Goal: Complete application form: Complete application form

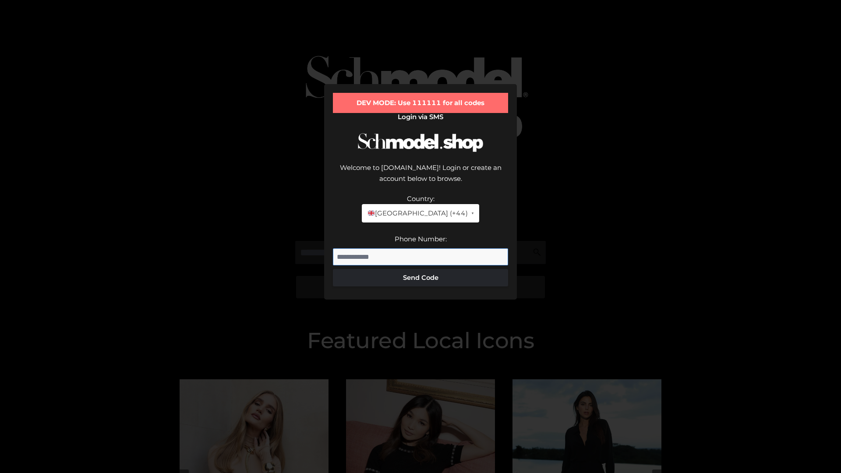
click at [421, 248] on input "Phone Number:" at bounding box center [420, 257] width 175 height 18
type input "**********"
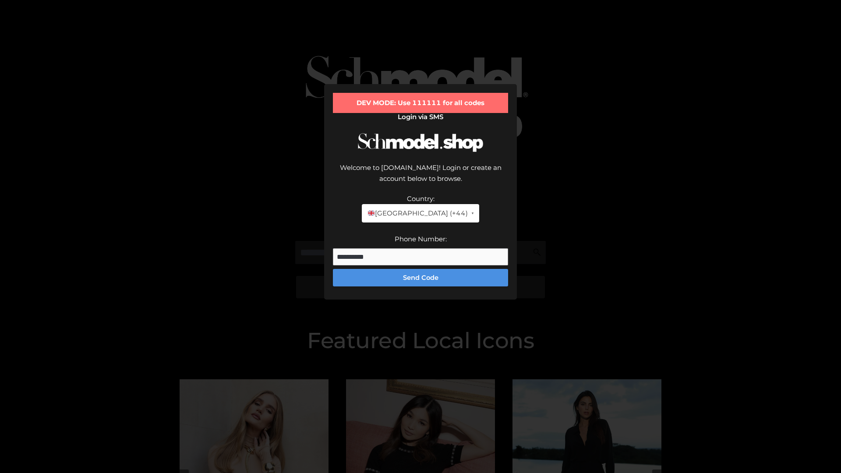
click at [421, 269] on button "Send Code" at bounding box center [420, 278] width 175 height 18
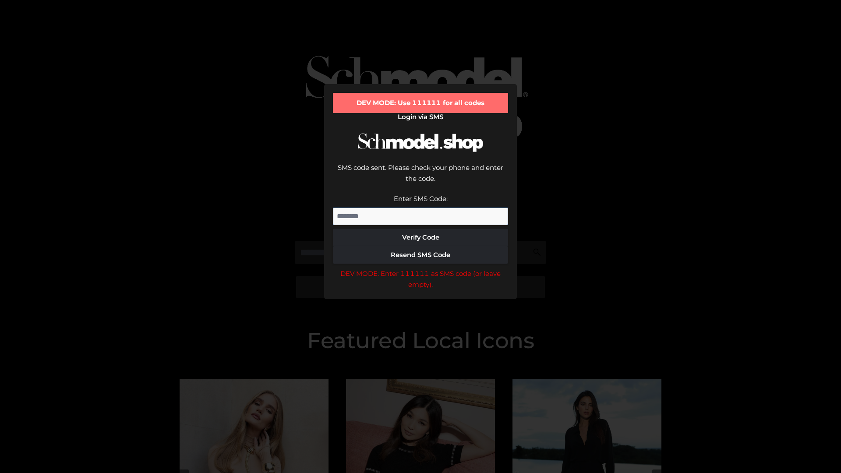
click at [421, 208] on input "Enter SMS Code:" at bounding box center [420, 217] width 175 height 18
type input "******"
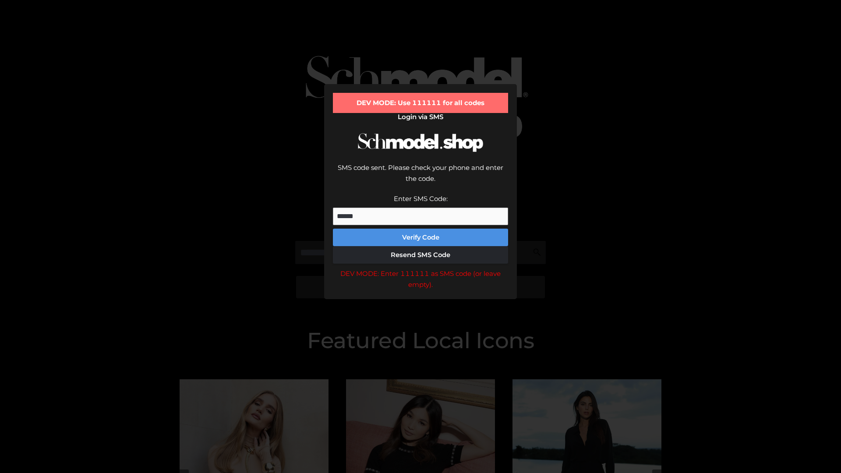
click at [421, 229] on button "Verify Code" at bounding box center [420, 238] width 175 height 18
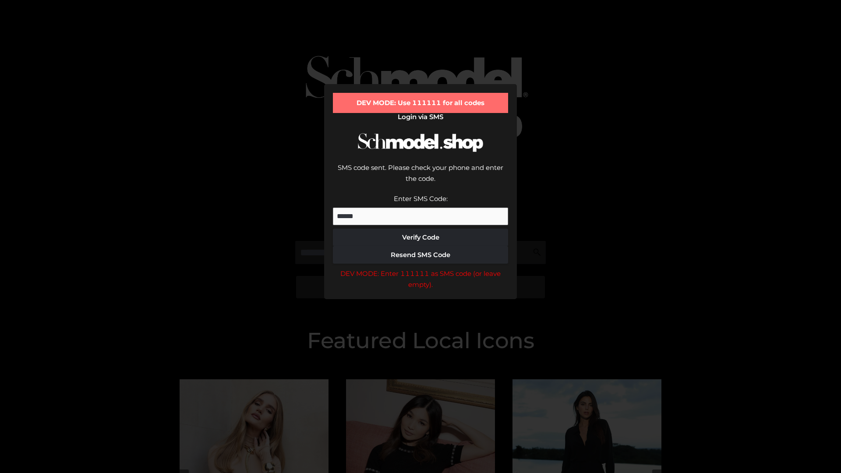
click at [421, 268] on div "DEV MODE: Enter 111111 as SMS code (or leave empty)." at bounding box center [420, 279] width 175 height 22
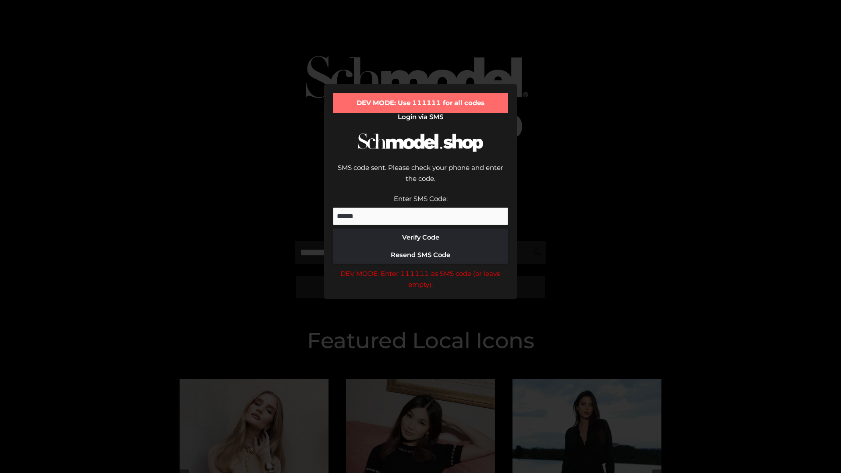
click at [421, 268] on div "DEV MODE: Enter 111111 as SMS code (or leave empty)." at bounding box center [420, 279] width 175 height 22
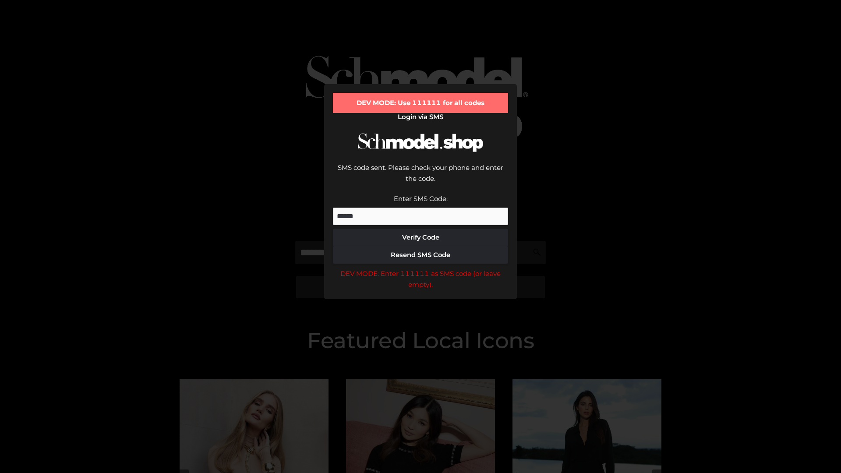
click at [421, 268] on div "DEV MODE: Enter 111111 as SMS code (or leave empty)." at bounding box center [420, 279] width 175 height 22
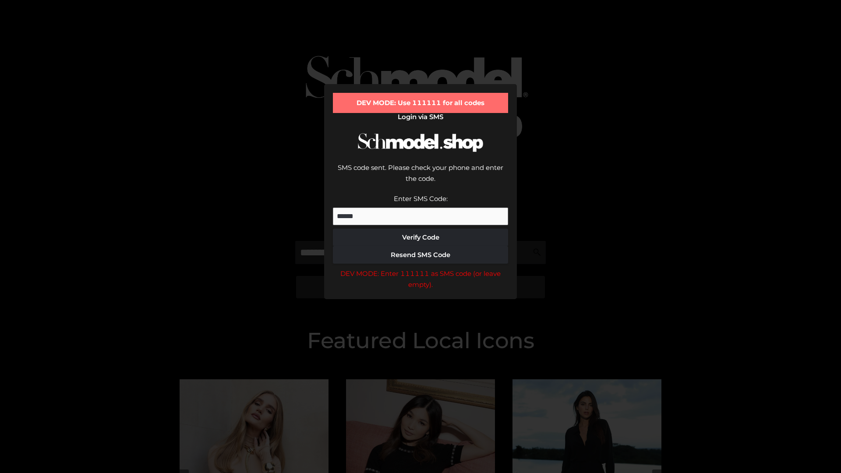
click at [421, 268] on div "DEV MODE: Enter 111111 as SMS code (or leave empty)." at bounding box center [420, 279] width 175 height 22
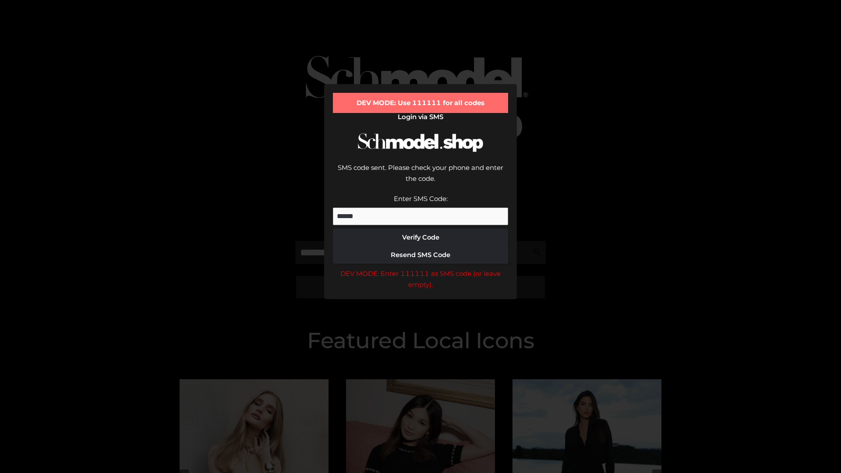
click at [421, 268] on div "DEV MODE: Enter 111111 as SMS code (or leave empty)." at bounding box center [420, 279] width 175 height 22
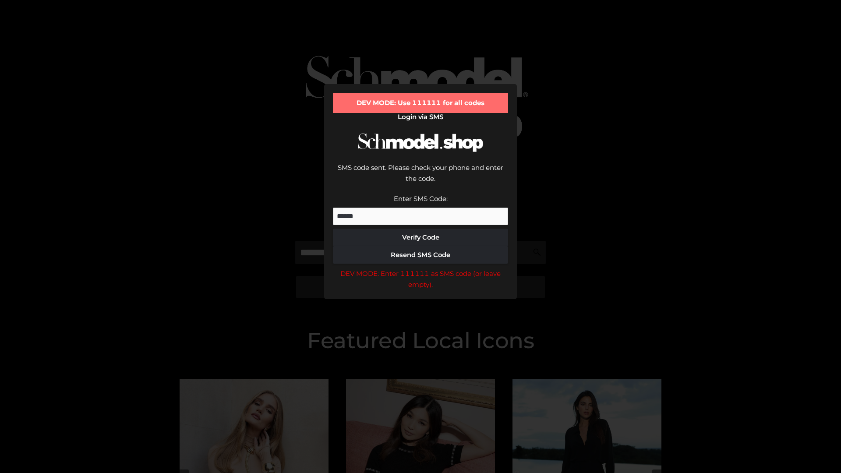
click at [421, 268] on div "DEV MODE: Enter 111111 as SMS code (or leave empty)." at bounding box center [420, 279] width 175 height 22
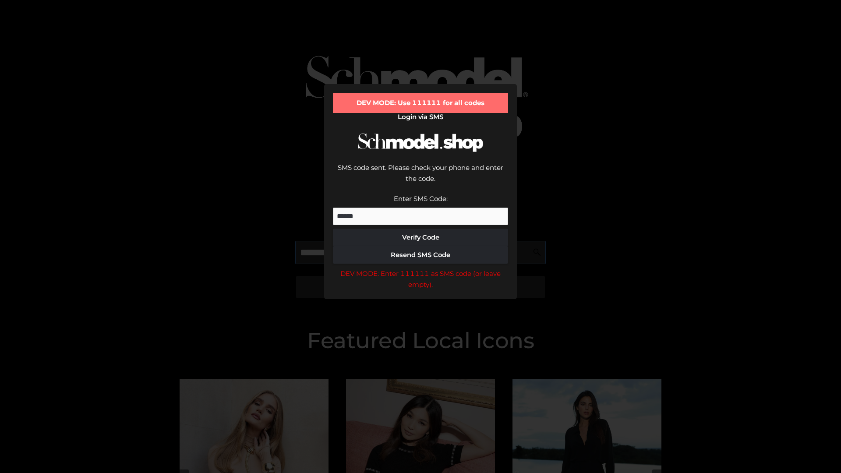
scroll to position [0, 45]
click at [421, 268] on div "DEV MODE: Enter 111111 as SMS code (or leave empty)." at bounding box center [420, 279] width 175 height 22
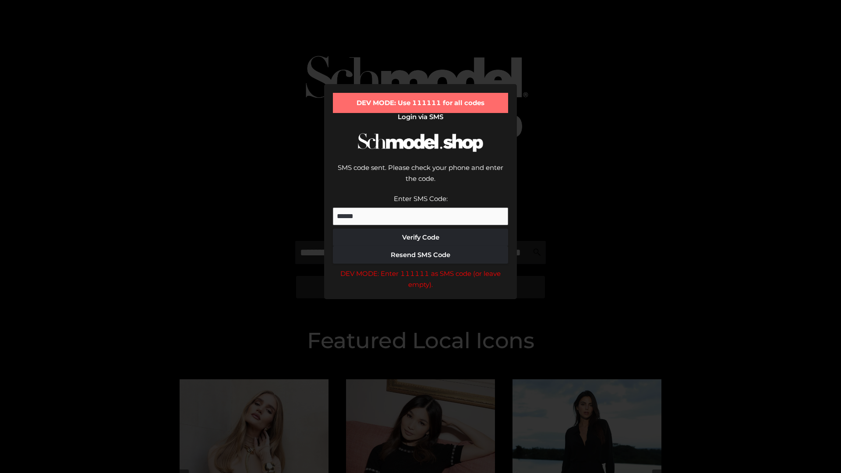
click at [421, 268] on div "DEV MODE: Enter 111111 as SMS code (or leave empty)." at bounding box center [420, 279] width 175 height 22
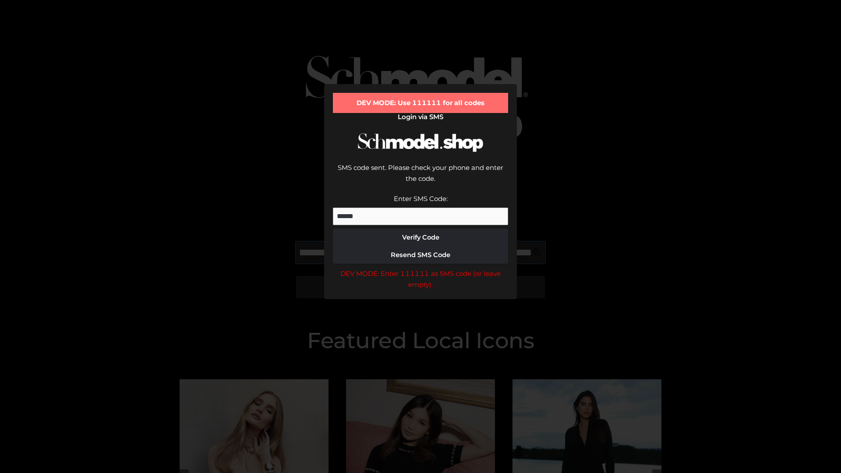
scroll to position [0, 96]
click at [421, 268] on div "DEV MODE: Enter 111111 as SMS code (or leave empty)." at bounding box center [420, 279] width 175 height 22
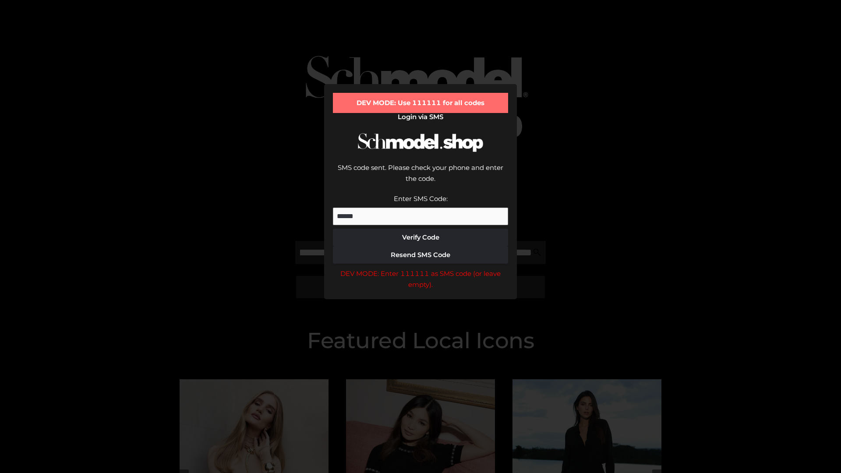
click at [421, 268] on div "DEV MODE: Enter 111111 as SMS code (or leave empty)." at bounding box center [420, 279] width 175 height 22
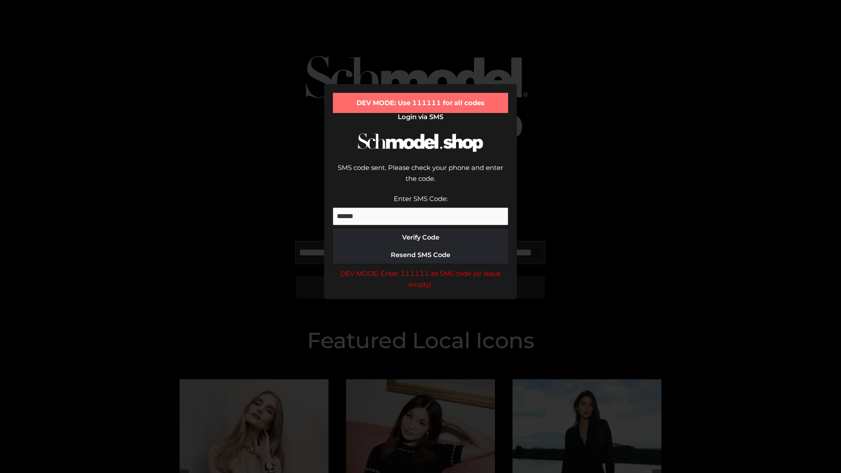
scroll to position [0, 149]
click at [421, 268] on div "DEV MODE: Enter 111111 as SMS code (or leave empty)." at bounding box center [420, 279] width 175 height 22
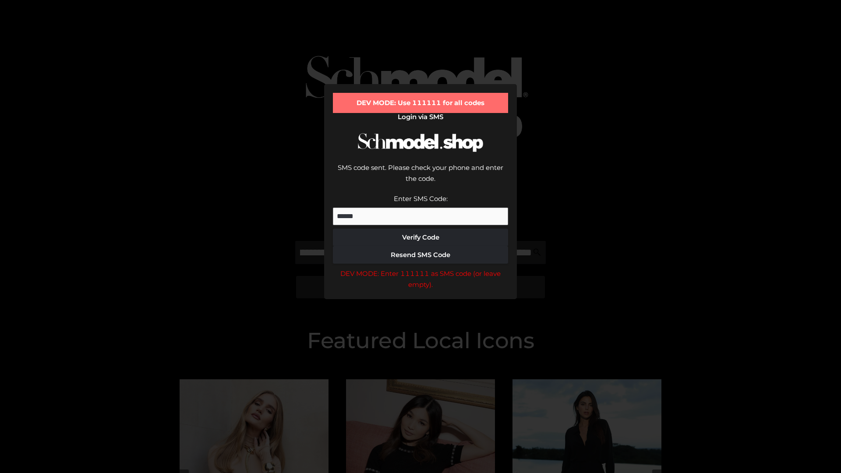
click at [421, 268] on div "DEV MODE: Enter 111111 as SMS code (or leave empty)." at bounding box center [420, 279] width 175 height 22
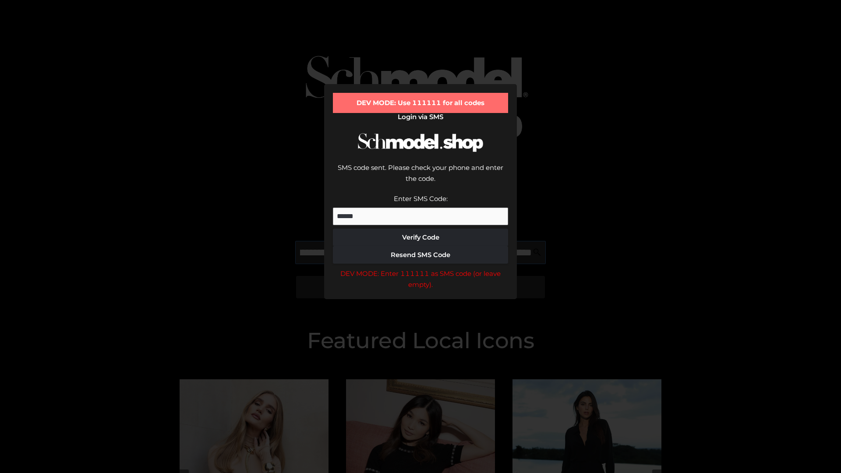
scroll to position [0, 204]
click at [421, 268] on div "DEV MODE: Enter 111111 as SMS code (or leave empty)." at bounding box center [420, 279] width 175 height 22
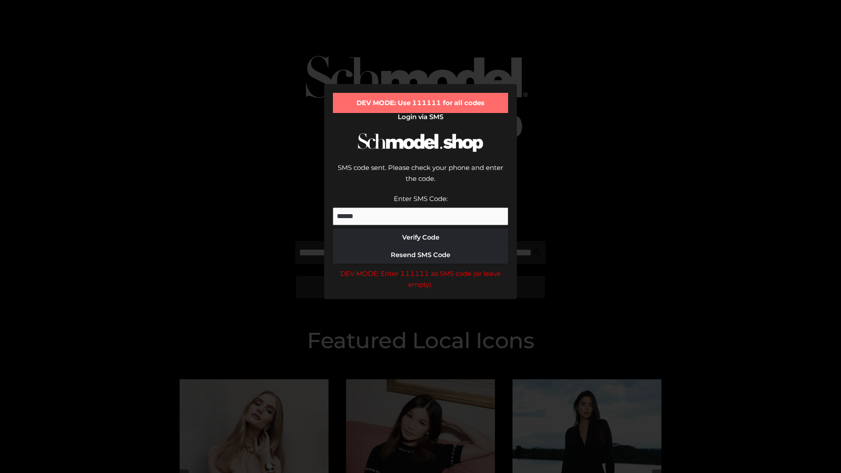
click at [421, 268] on div "DEV MODE: Enter 111111 as SMS code (or leave empty)." at bounding box center [420, 279] width 175 height 22
type input "**********"
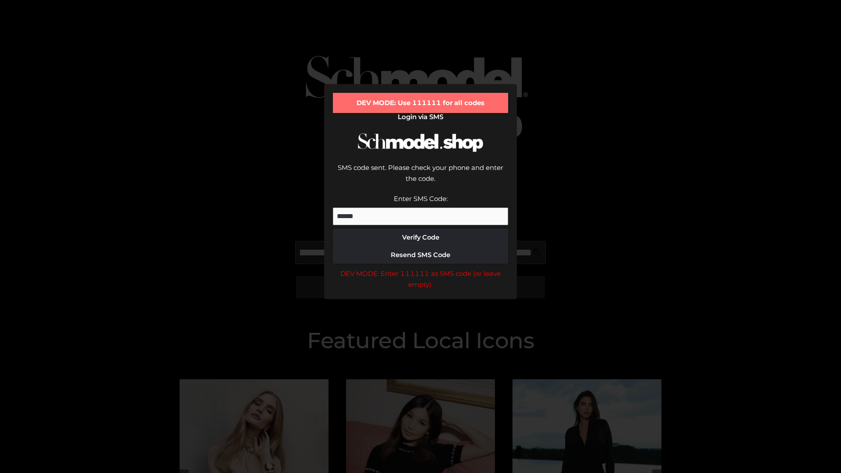
scroll to position [0, 241]
